Goal: Task Accomplishment & Management: Use online tool/utility

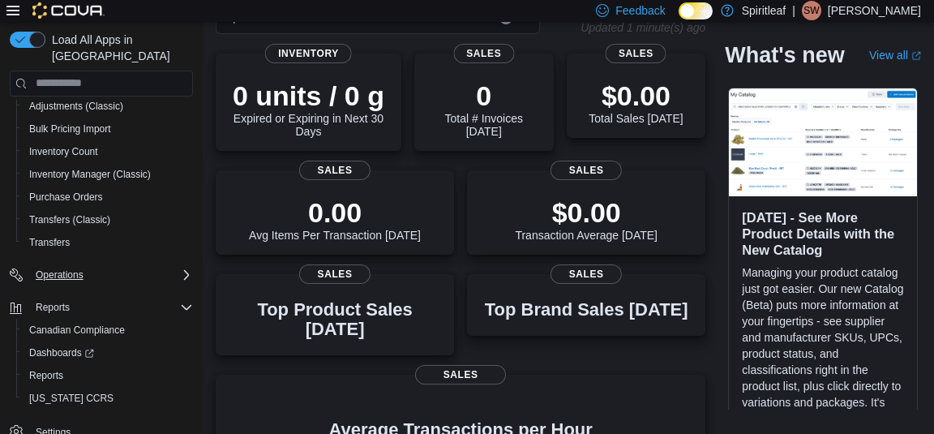
scroll to position [118, 0]
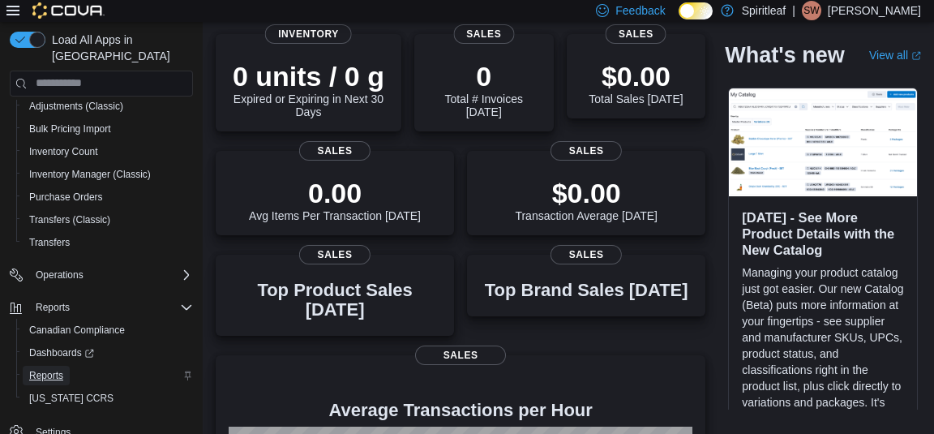
click at [53, 369] on span "Reports" at bounding box center [46, 375] width 34 height 13
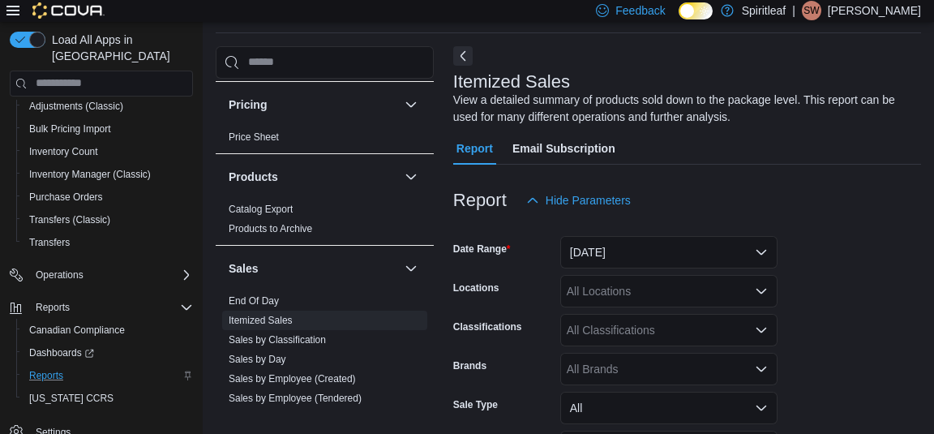
scroll to position [983, 0]
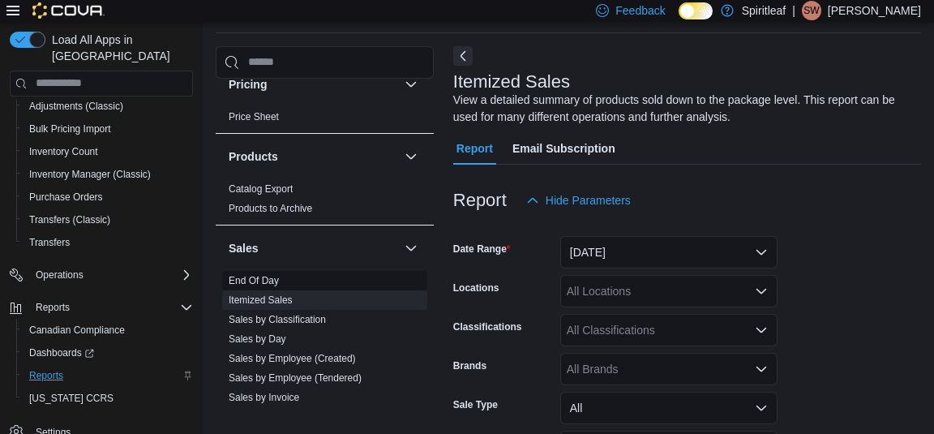
click at [261, 275] on link "End Of Day" at bounding box center [254, 280] width 50 height 11
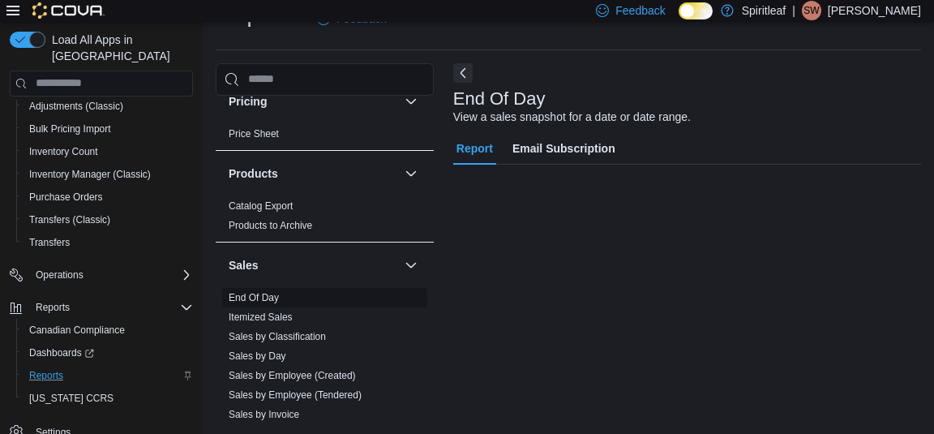
scroll to position [37, 0]
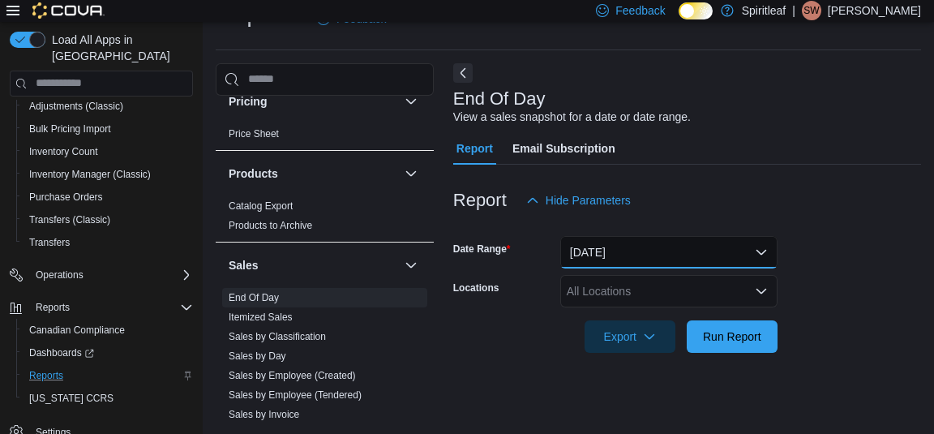
click at [597, 249] on button "[DATE]" at bounding box center [668, 252] width 217 height 32
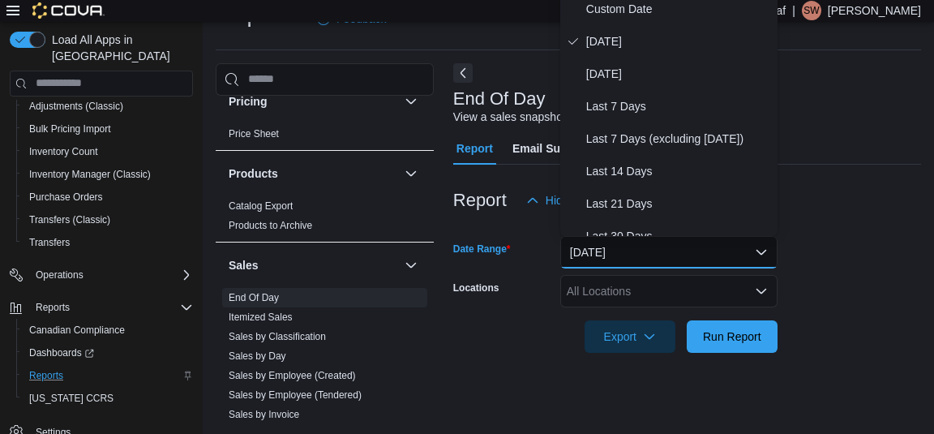
scroll to position [29, 0]
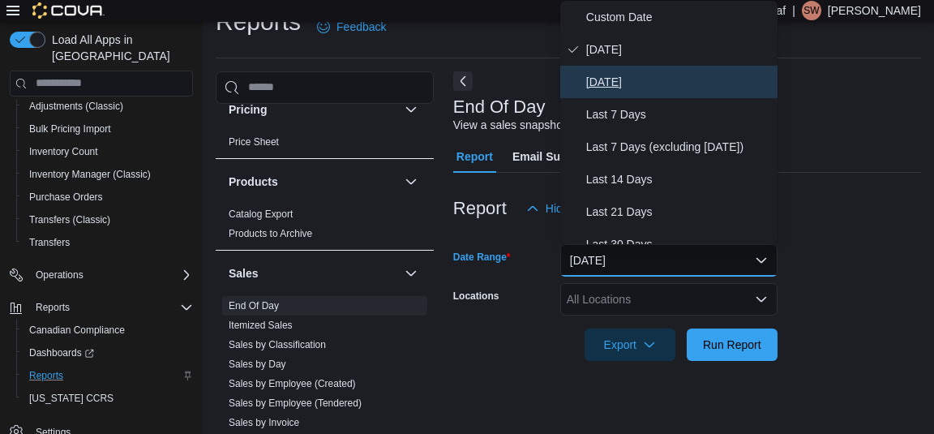
click at [620, 75] on span "[DATE]" at bounding box center [678, 81] width 185 height 19
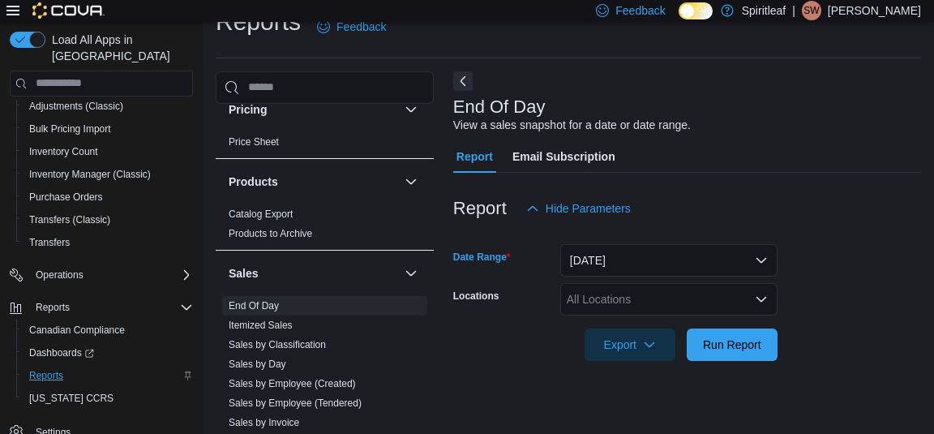
click at [592, 291] on div "All Locations" at bounding box center [668, 299] width 217 height 32
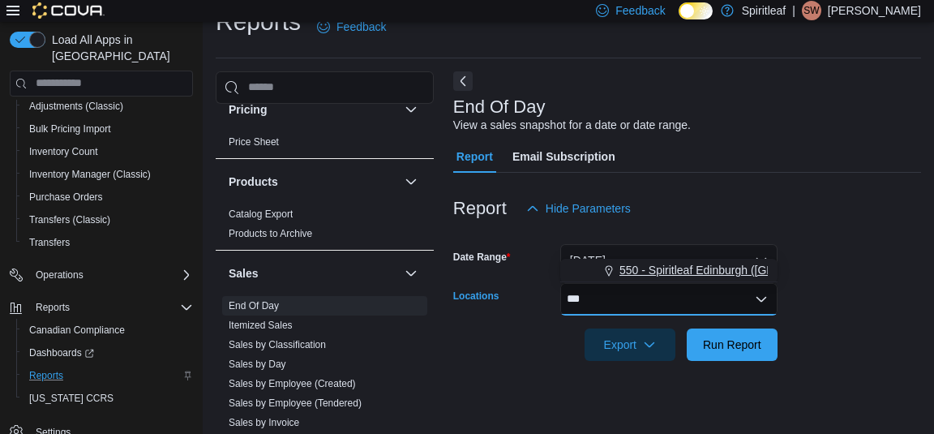
type input "***"
click at [630, 272] on span "550 - Spiritleaf Edinburgh ([GEOGRAPHIC_DATA])" at bounding box center [747, 270] width 257 height 16
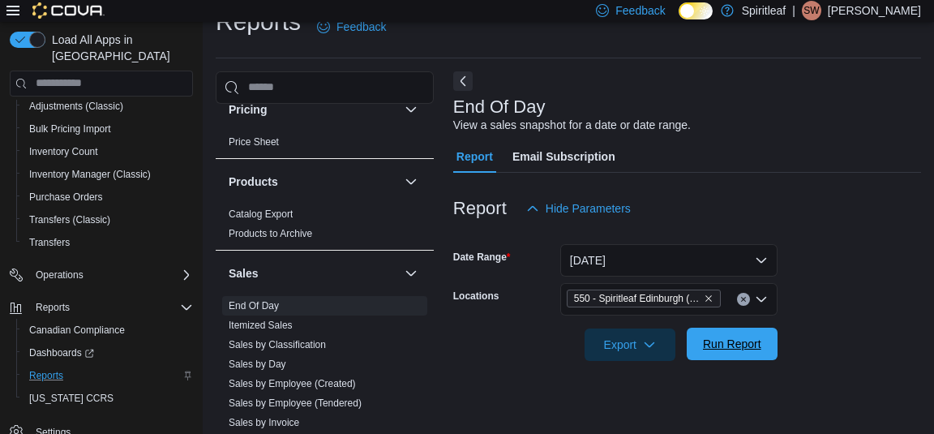
click at [704, 339] on span "Run Report" at bounding box center [732, 344] width 58 height 16
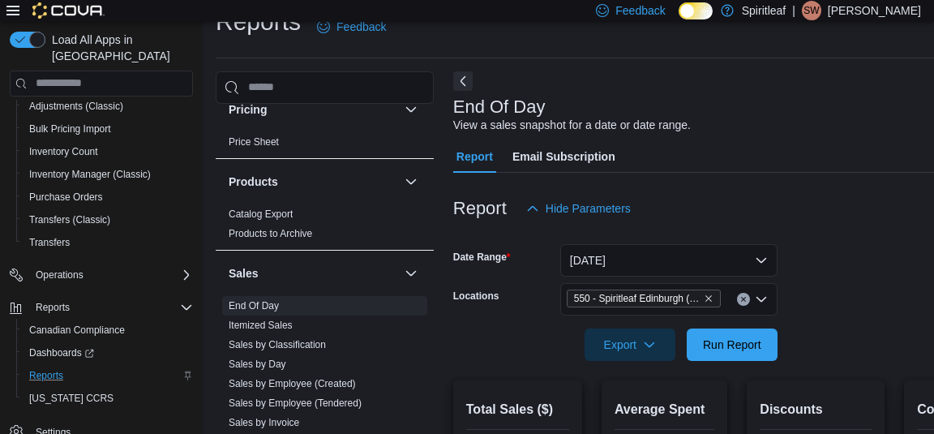
click at [828, 286] on form "Date Range [DATE] Locations 550 - Spiritleaf [GEOGRAPHIC_DATA] ([GEOGRAPHIC_DAT…" at bounding box center [733, 293] width 561 height 136
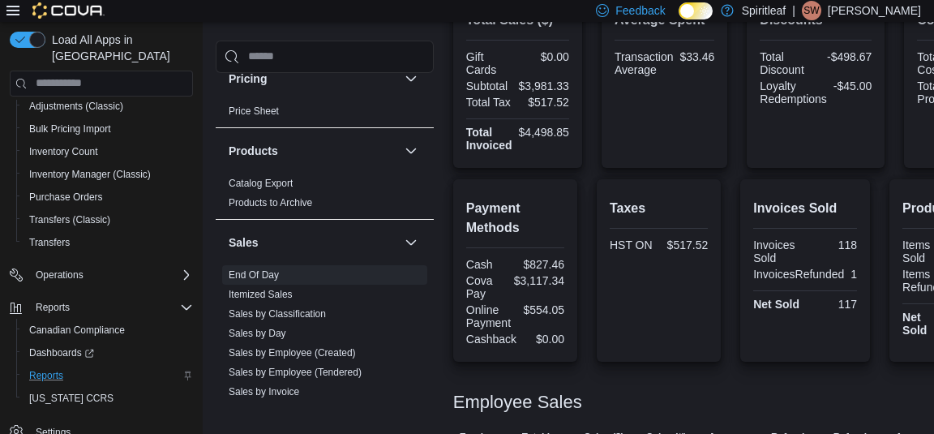
scroll to position [429, 0]
